Goal: Find specific page/section: Find specific page/section

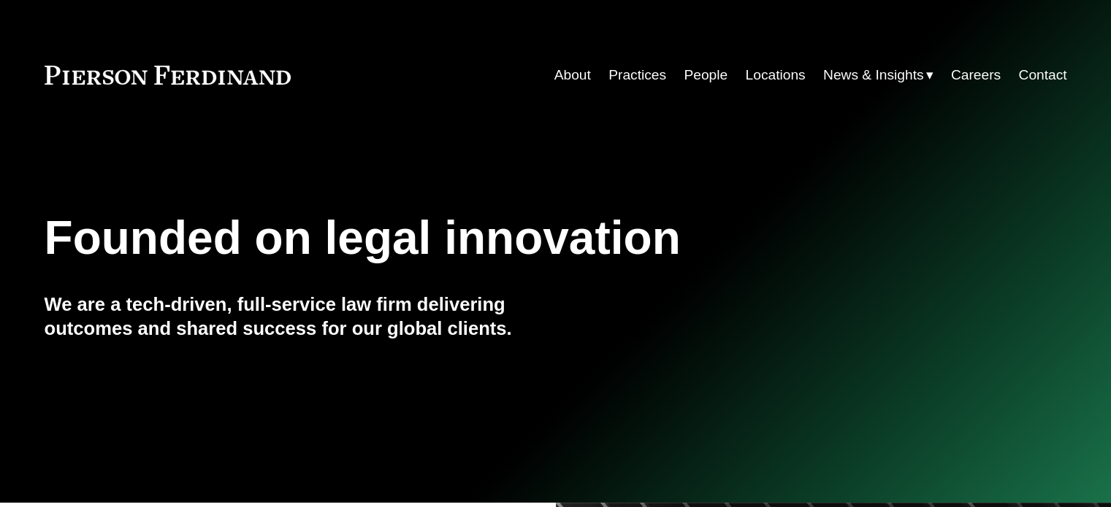
click at [633, 80] on link "Practices" at bounding box center [637, 75] width 58 height 28
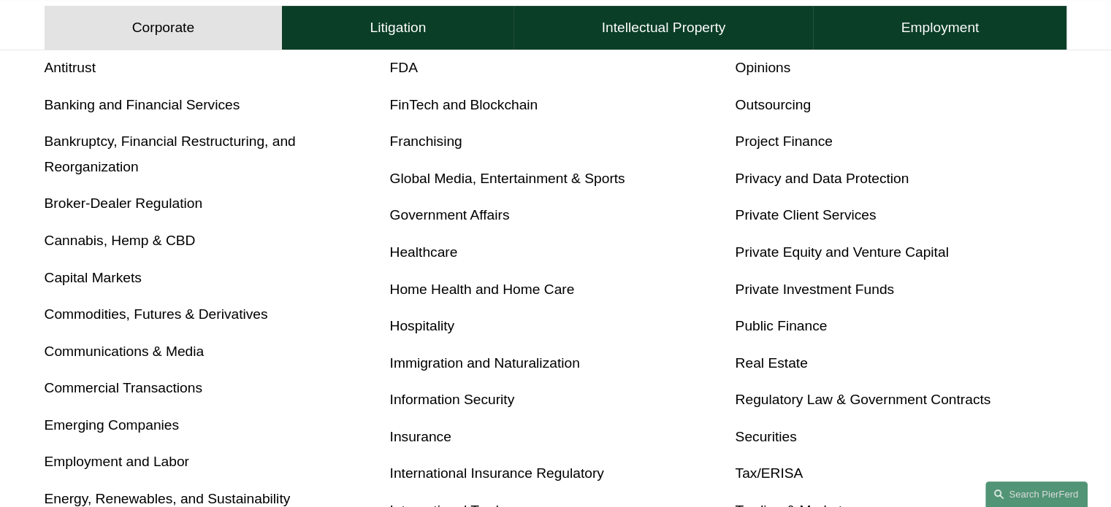
click at [413, 137] on link "Franchising" at bounding box center [426, 141] width 72 height 15
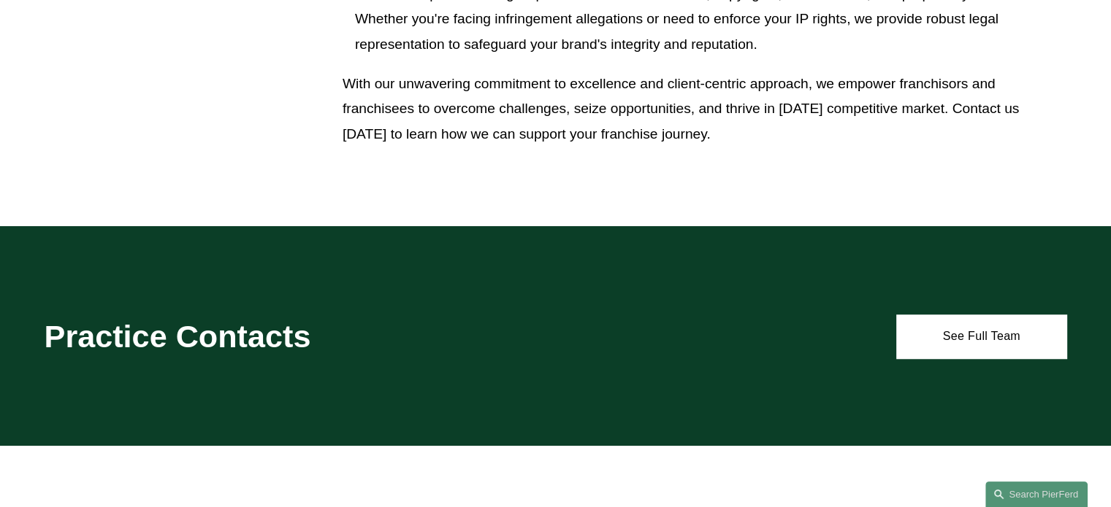
scroll to position [1168, 0]
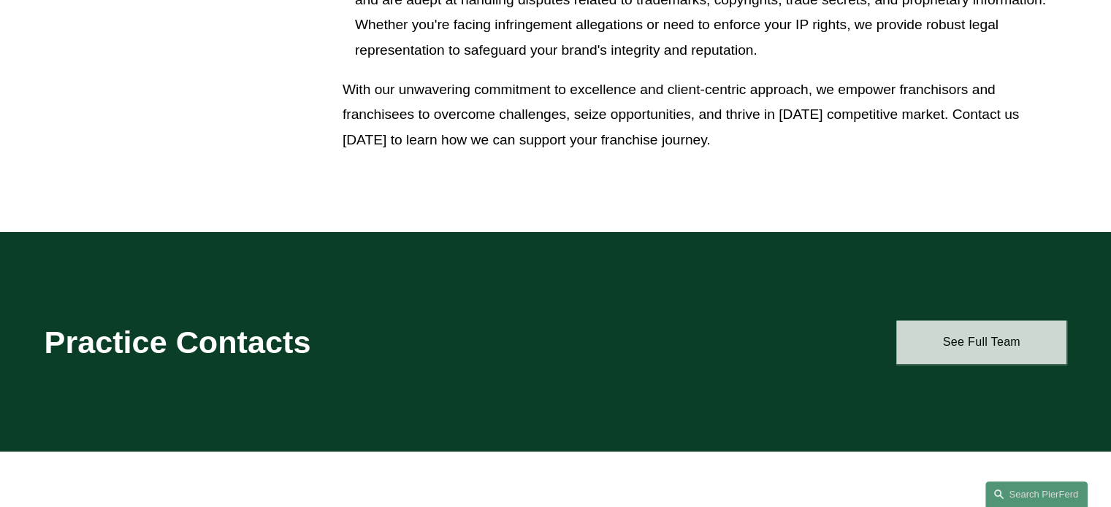
click at [989, 349] on link "See Full Team" at bounding box center [981, 343] width 170 height 44
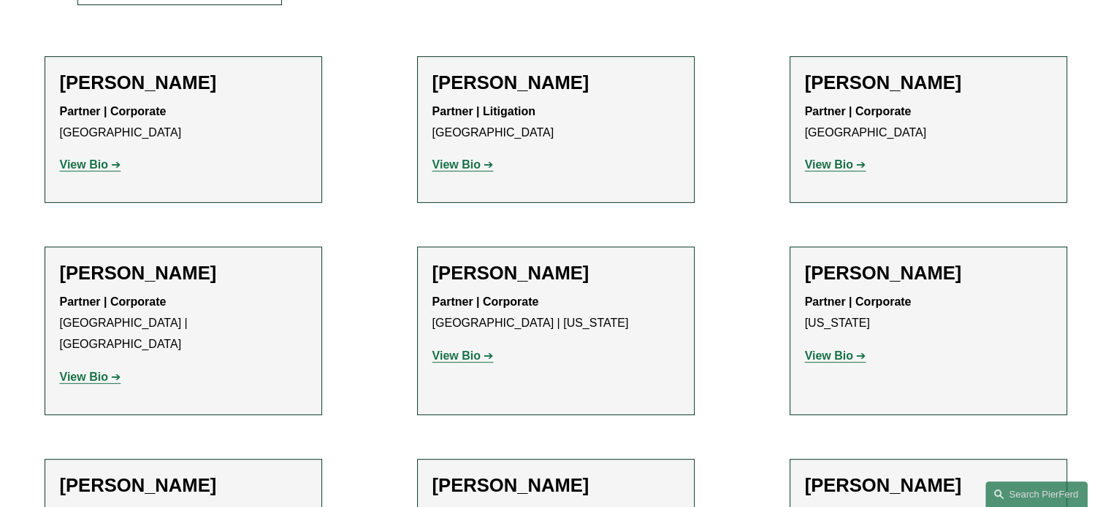
scroll to position [365, 0]
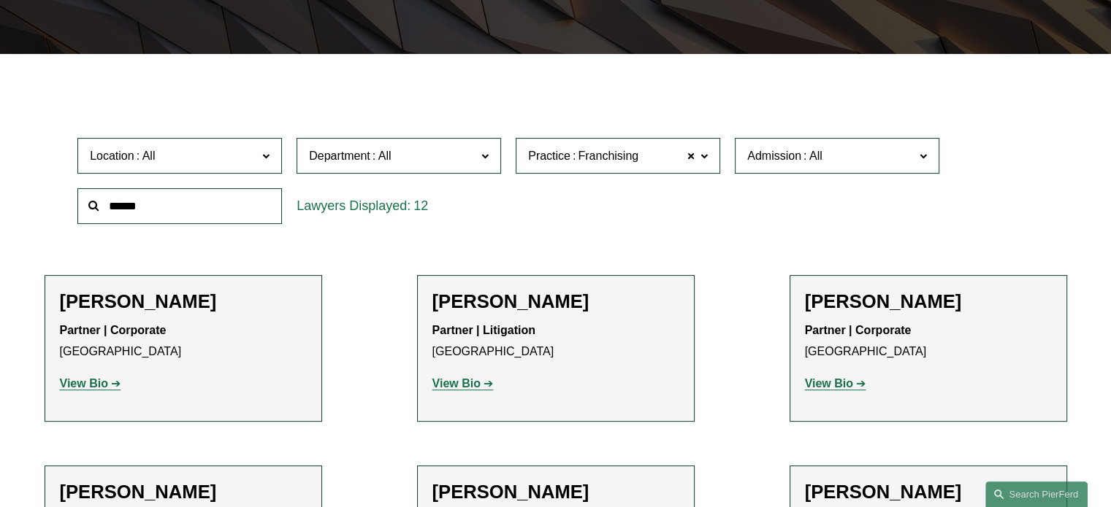
click at [664, 148] on span "Practice Franchising" at bounding box center [611, 156] width 167 height 20
click at [0, 0] on link "Arbitration and Mediation" at bounding box center [0, 0] width 0 height 0
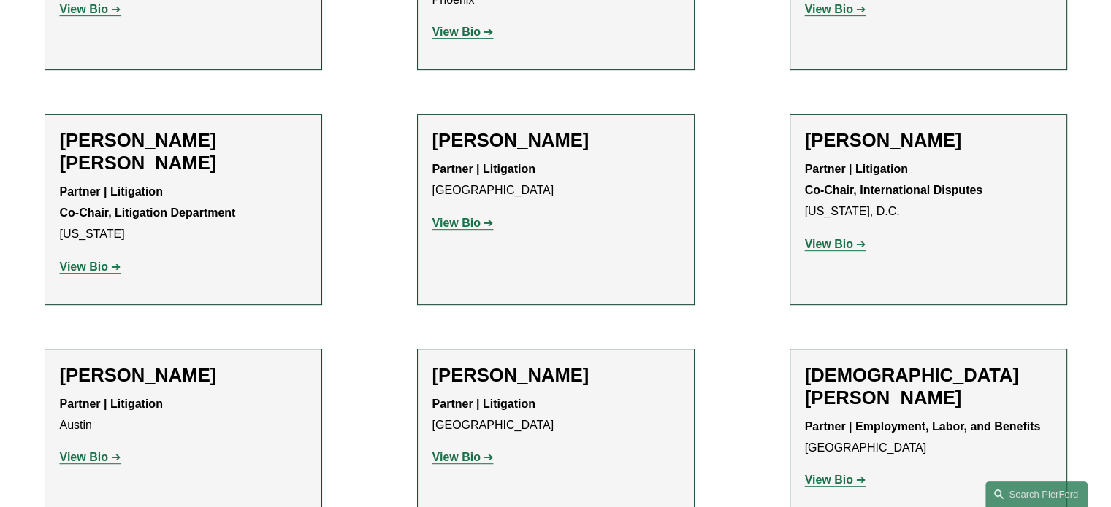
scroll to position [392, 0]
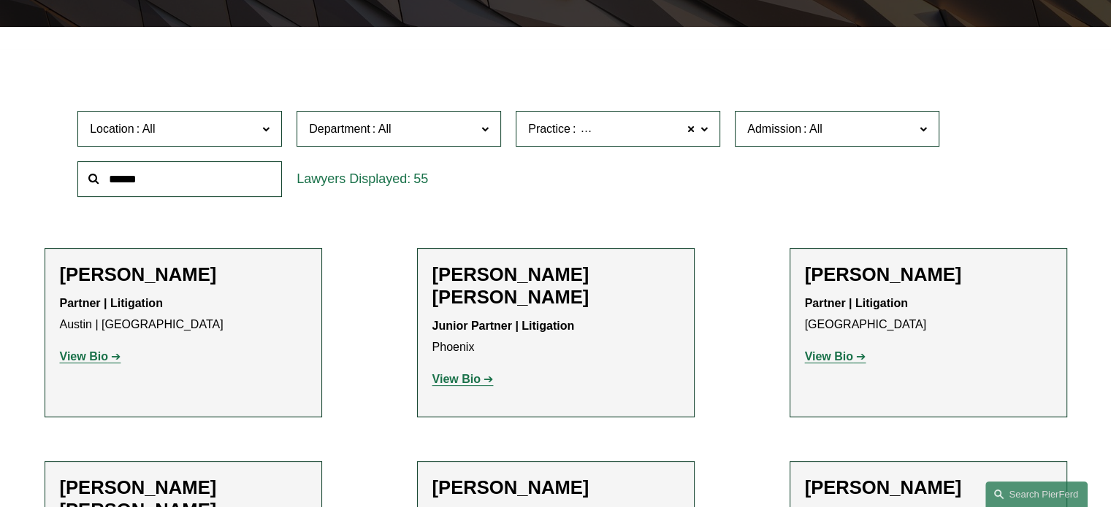
click at [642, 133] on span "Arbitration and Mediation" at bounding box center [643, 129] width 130 height 19
click at [0, 0] on link "Commercial Litigation" at bounding box center [0, 0] width 0 height 0
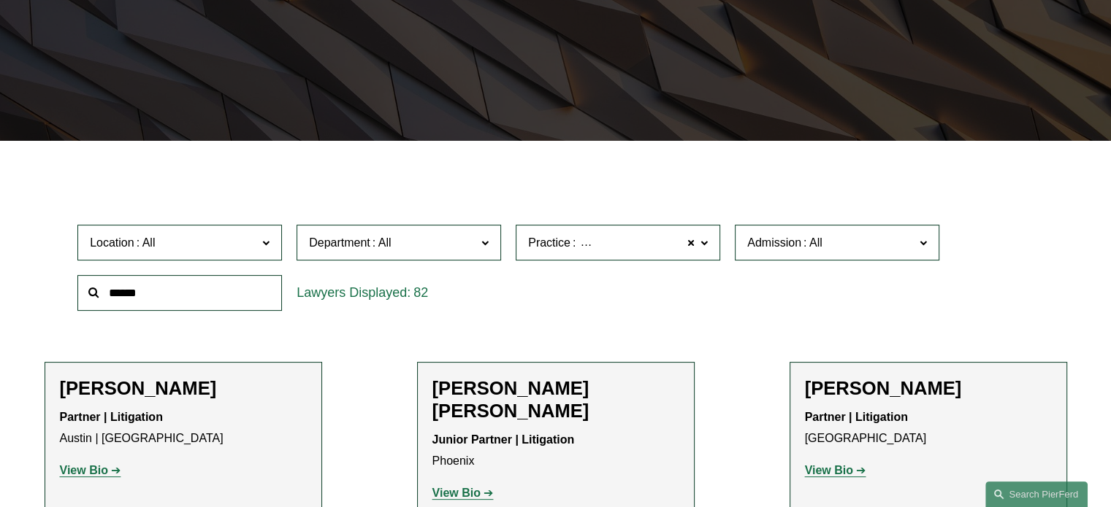
scroll to position [270, 0]
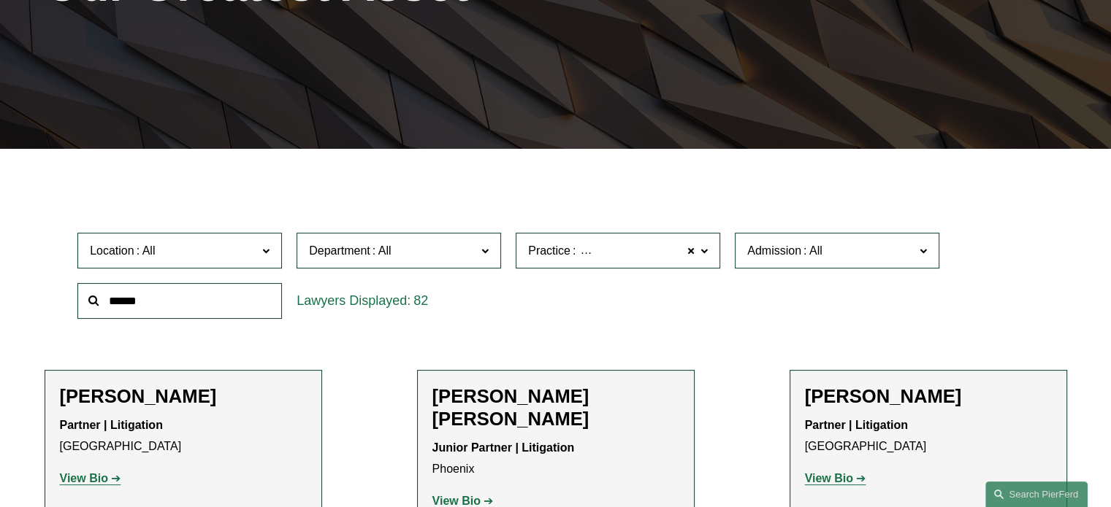
click at [612, 242] on span "Practice Commercial Litigation" at bounding box center [611, 251] width 167 height 20
click at [0, 0] on link "Latin America" at bounding box center [0, 0] width 0 height 0
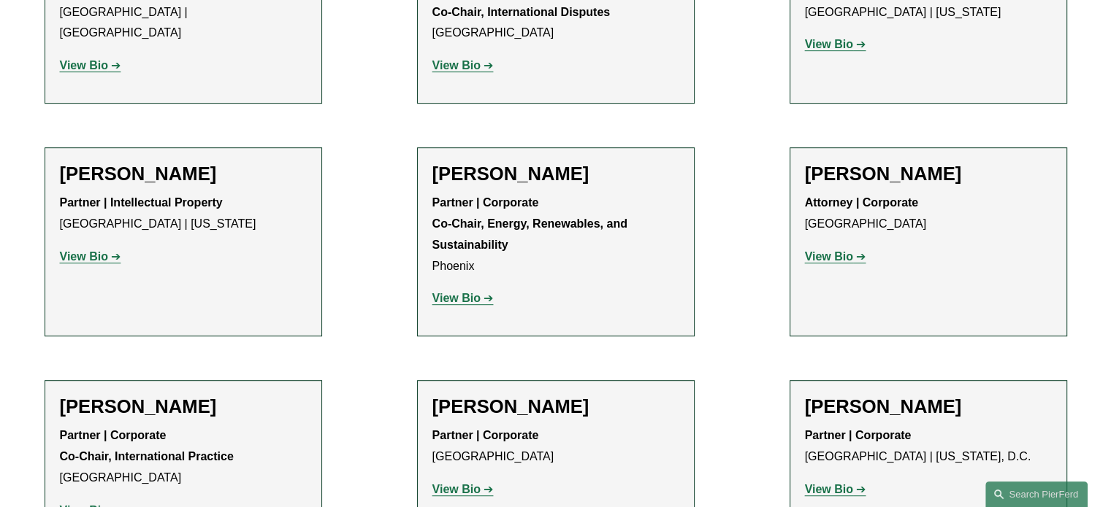
scroll to position [708, 0]
